Goal: Information Seeking & Learning: Find specific fact

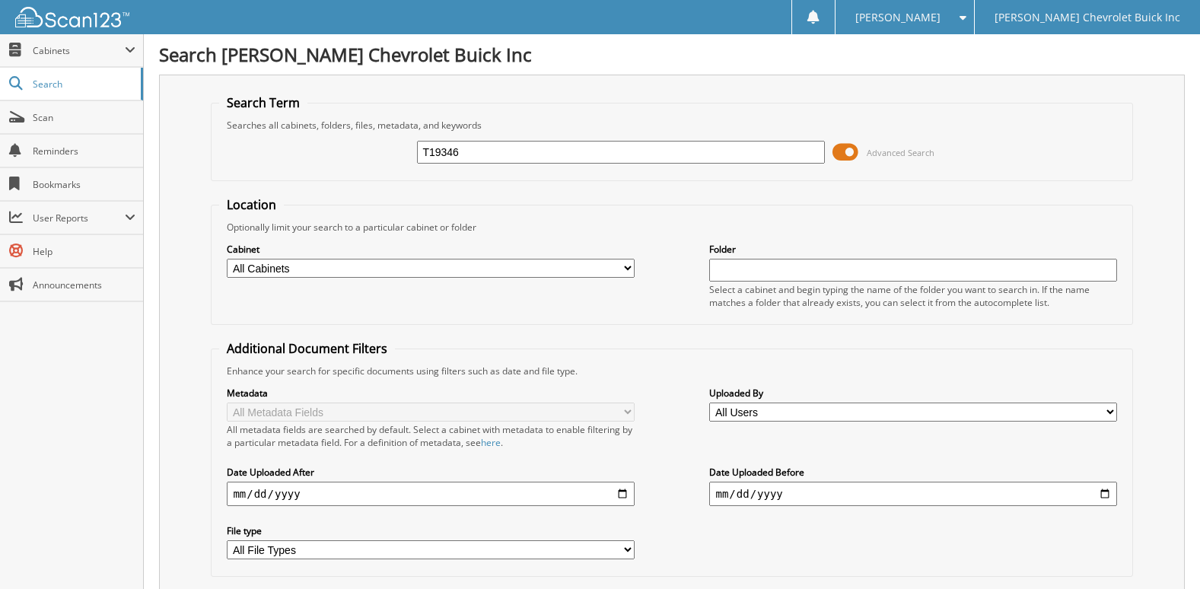
type input "T19346"
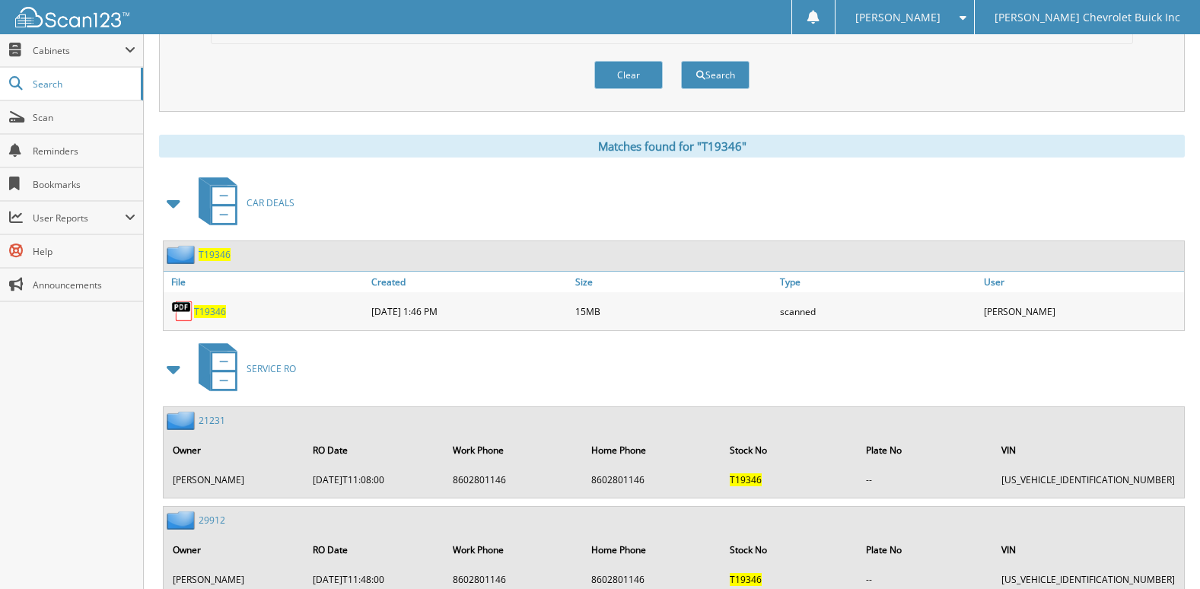
scroll to position [456, 0]
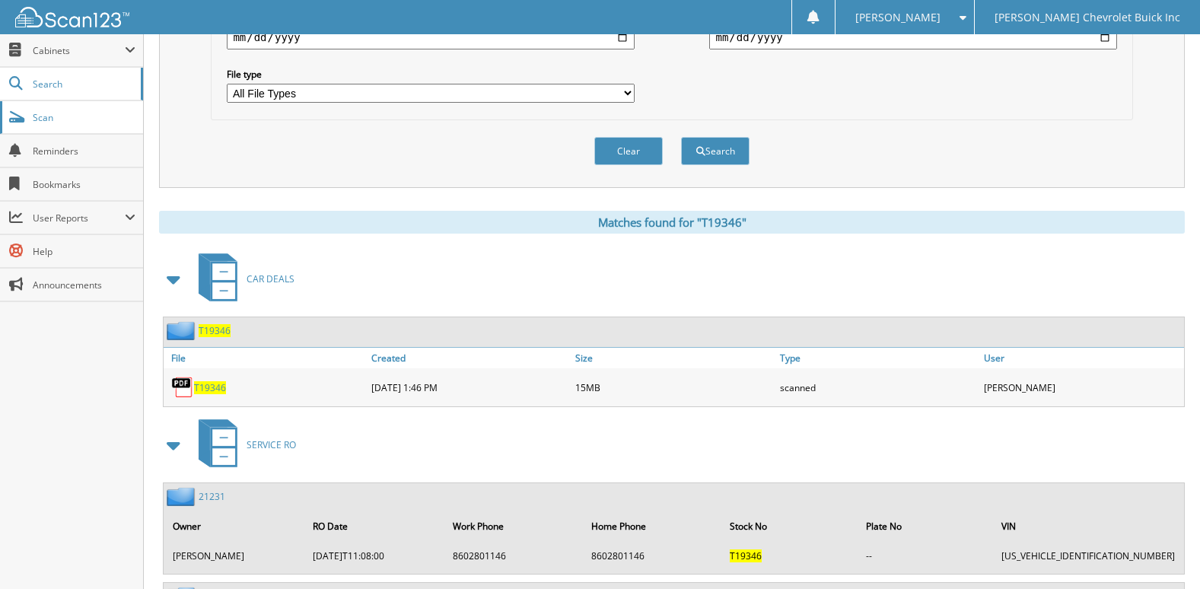
click at [63, 113] on span "Scan" at bounding box center [84, 117] width 103 height 13
